Goal: Information Seeking & Learning: Learn about a topic

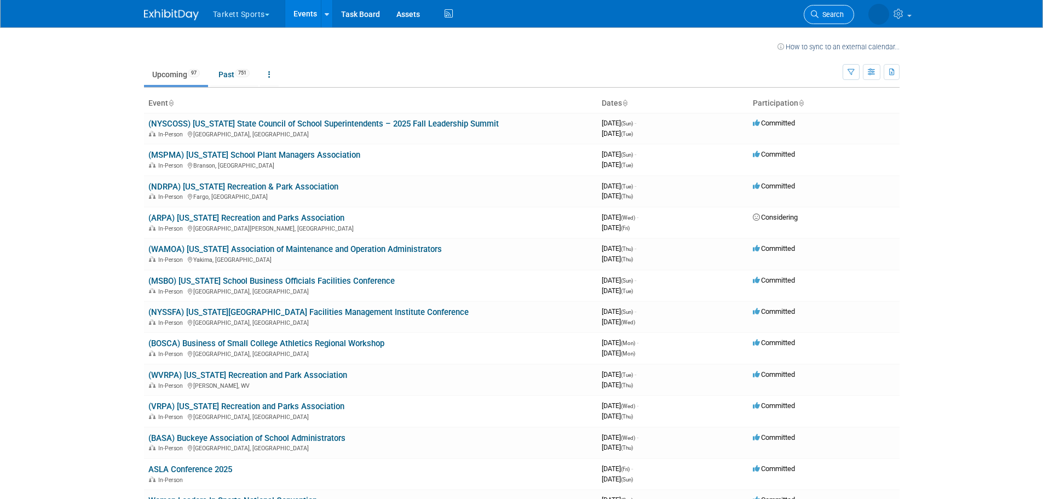
click at [823, 14] on span "Search" at bounding box center [830, 14] width 25 height 8
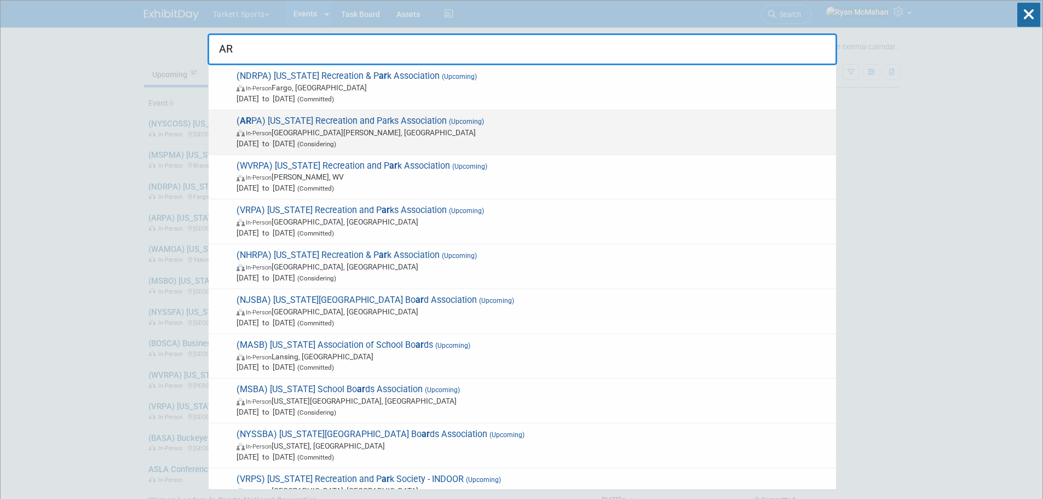
type input "AR"
click at [355, 135] on span "In-Person Fort Smith, AR" at bounding box center [533, 132] width 594 height 11
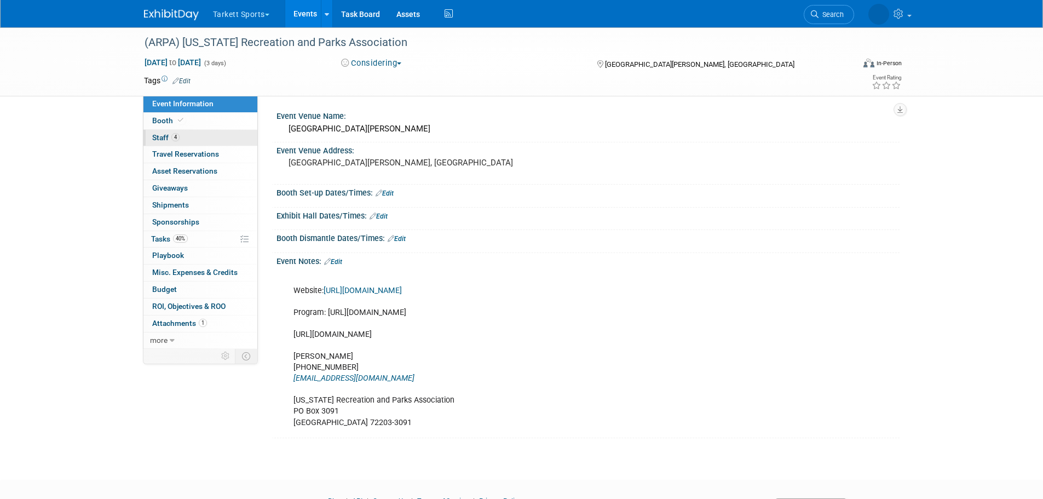
click at [166, 136] on span "Staff 4" at bounding box center [165, 137] width 27 height 9
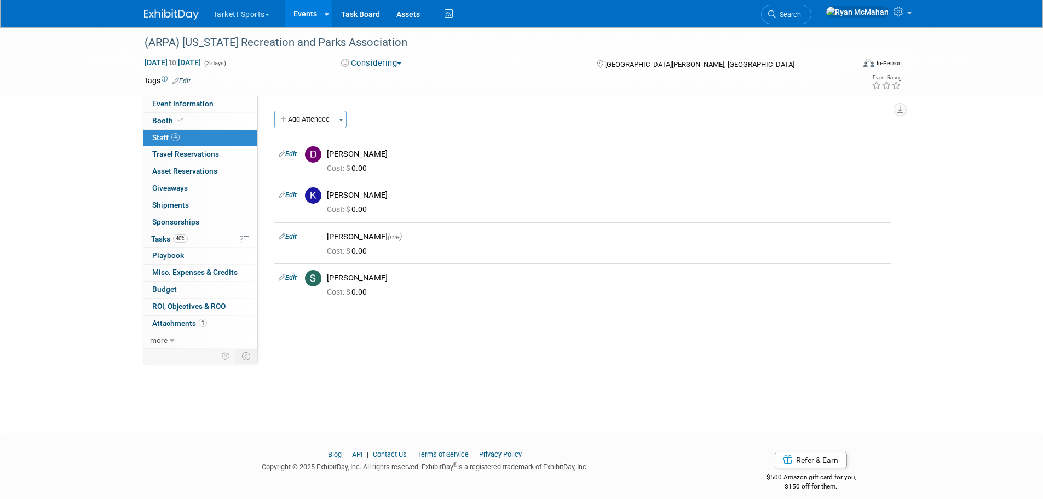
click at [95, 105] on div "(ARPA) [US_STATE] Recreation and Parks Association [DATE] to [DATE] (3 days) [D…" at bounding box center [521, 220] width 1043 height 386
click at [178, 320] on span "Attachments 1" at bounding box center [179, 323] width 55 height 9
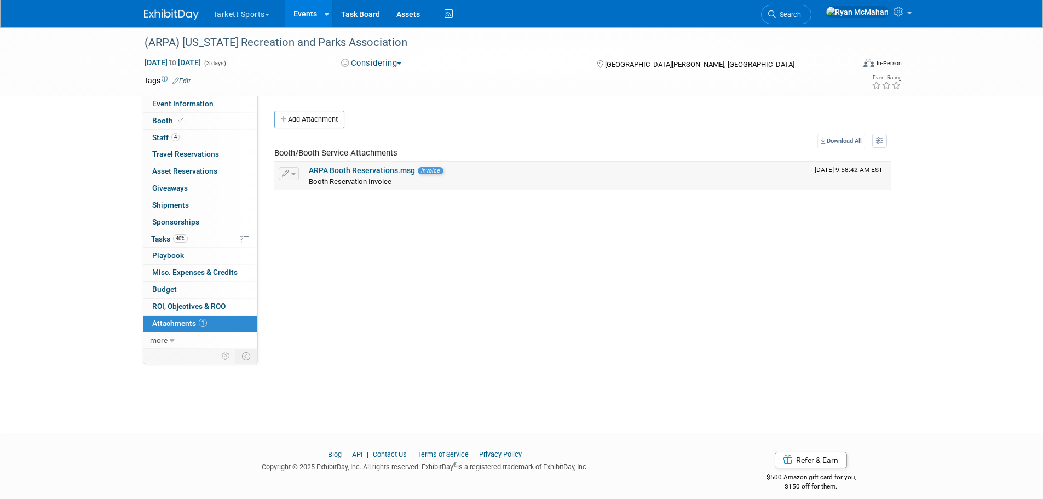
click at [352, 169] on link "ARPA Booth Reservations.msg" at bounding box center [362, 170] width 106 height 9
click at [343, 175] on link "ARPA Booth Reservations.msg" at bounding box center [362, 170] width 106 height 9
click at [164, 107] on span "Event Information" at bounding box center [182, 103] width 61 height 9
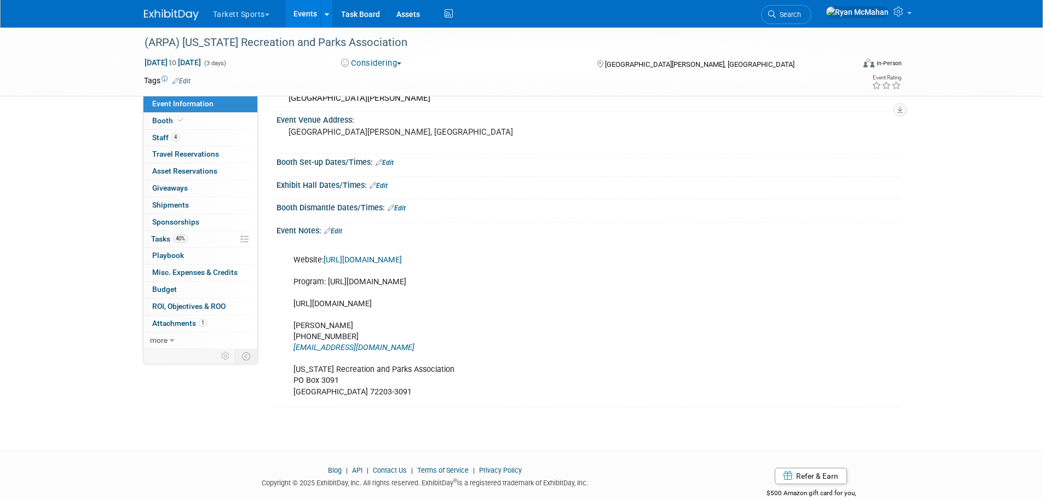
scroll to position [27, 0]
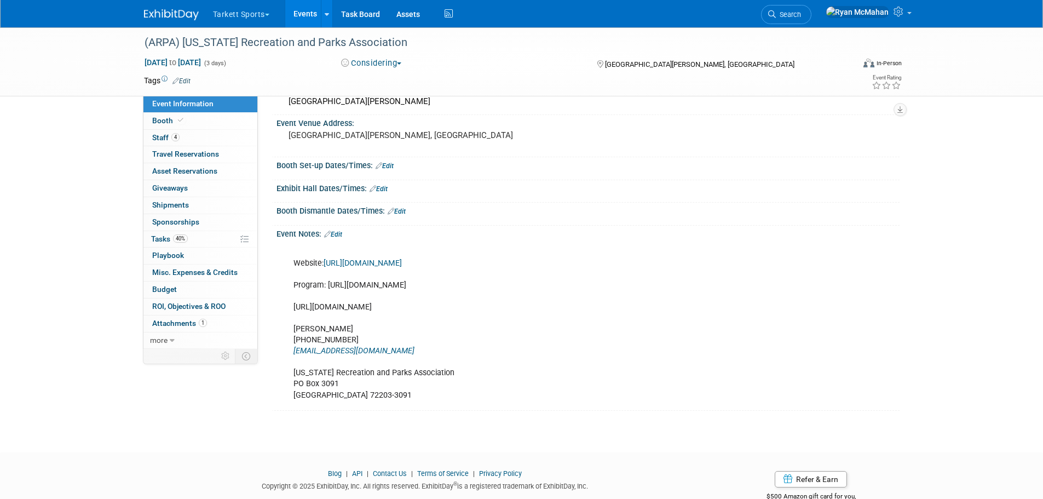
click at [363, 263] on link "[URL][DOMAIN_NAME]" at bounding box center [362, 262] width 78 height 9
